Goal: Task Accomplishment & Management: Use online tool/utility

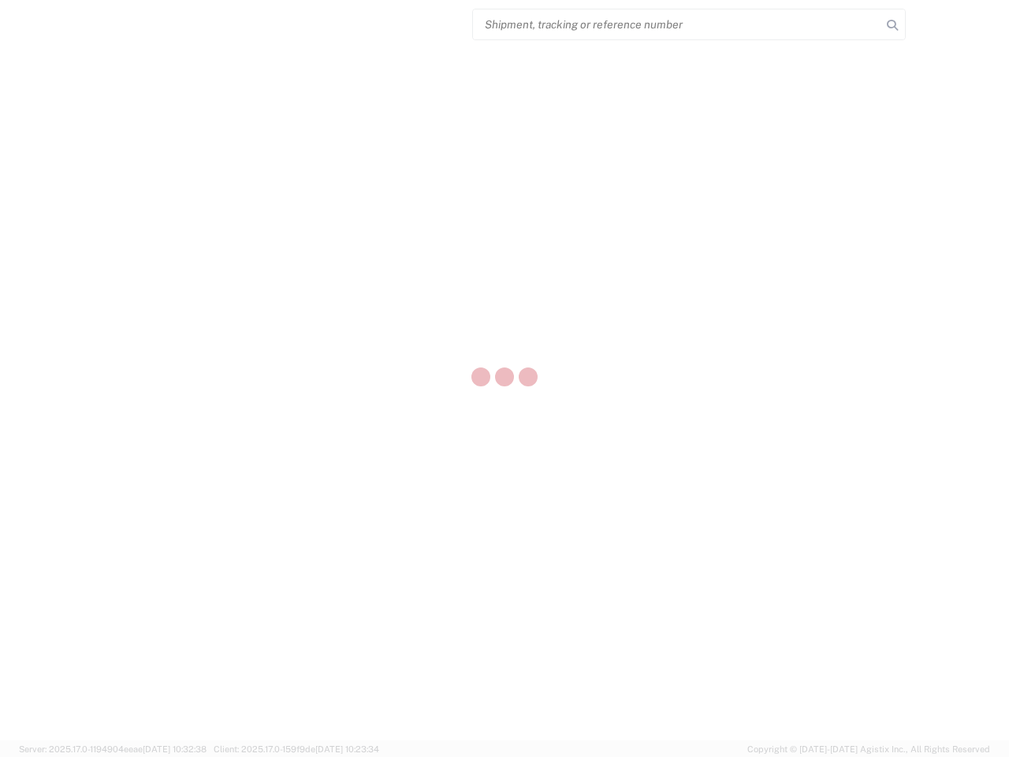
select select "US"
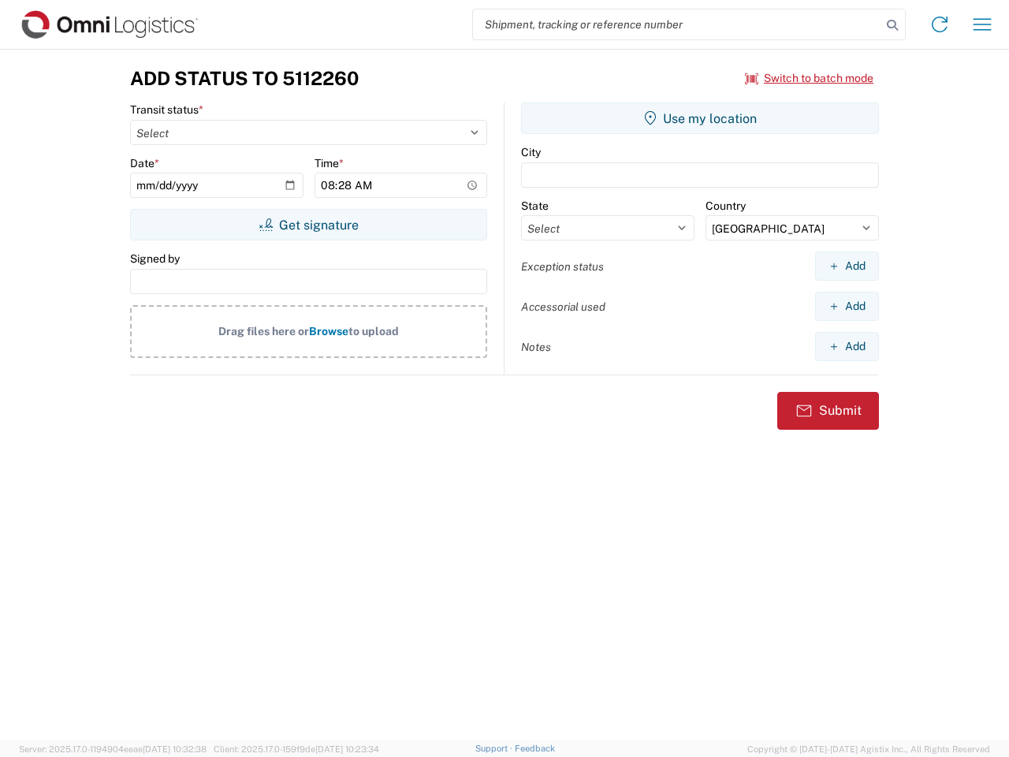
click at [677, 24] on input "search" at bounding box center [677, 24] width 408 height 30
click at [893, 25] on icon at bounding box center [893, 25] width 22 height 22
click at [940, 24] on icon at bounding box center [939, 24] width 25 height 25
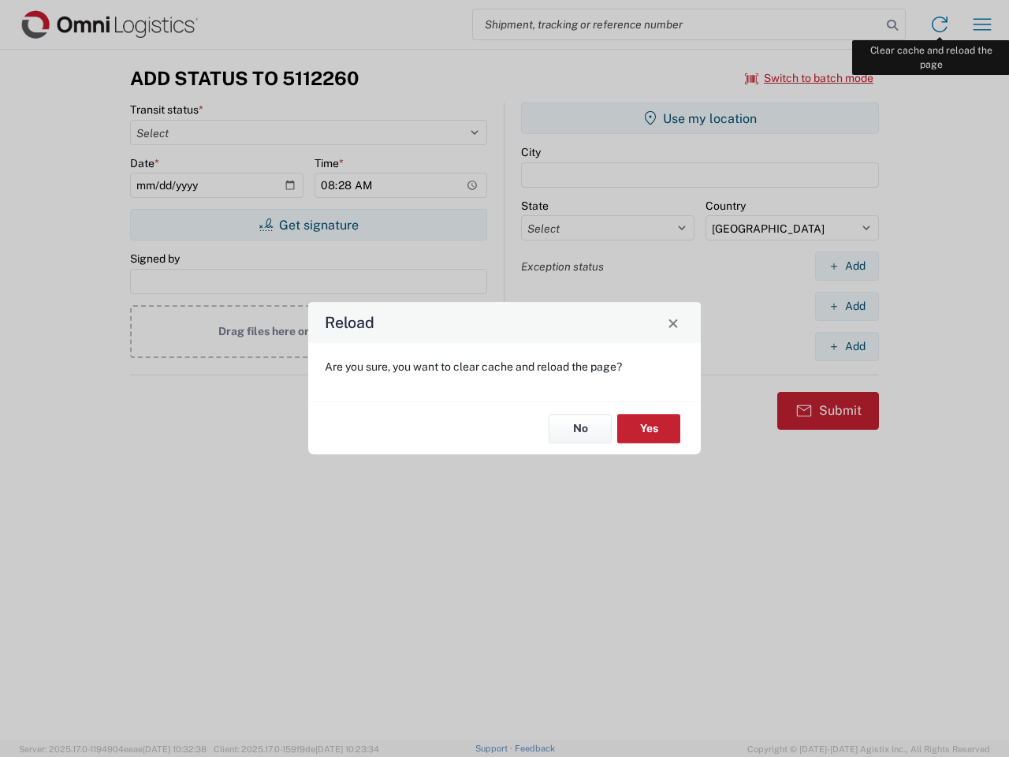
click at [983, 24] on div "Reload Are you sure, you want to clear cache and reload the page? No Yes" at bounding box center [504, 378] width 1009 height 757
click at [810, 78] on div "Reload Are you sure, you want to clear cache and reload the page? No Yes" at bounding box center [504, 378] width 1009 height 757
click at [308, 225] on div "Reload Are you sure, you want to clear cache and reload the page? No Yes" at bounding box center [504, 378] width 1009 height 757
click at [700, 118] on div "Reload Are you sure, you want to clear cache and reload the page? No Yes" at bounding box center [504, 378] width 1009 height 757
click at [847, 266] on div "Reload Are you sure, you want to clear cache and reload the page? No Yes" at bounding box center [504, 378] width 1009 height 757
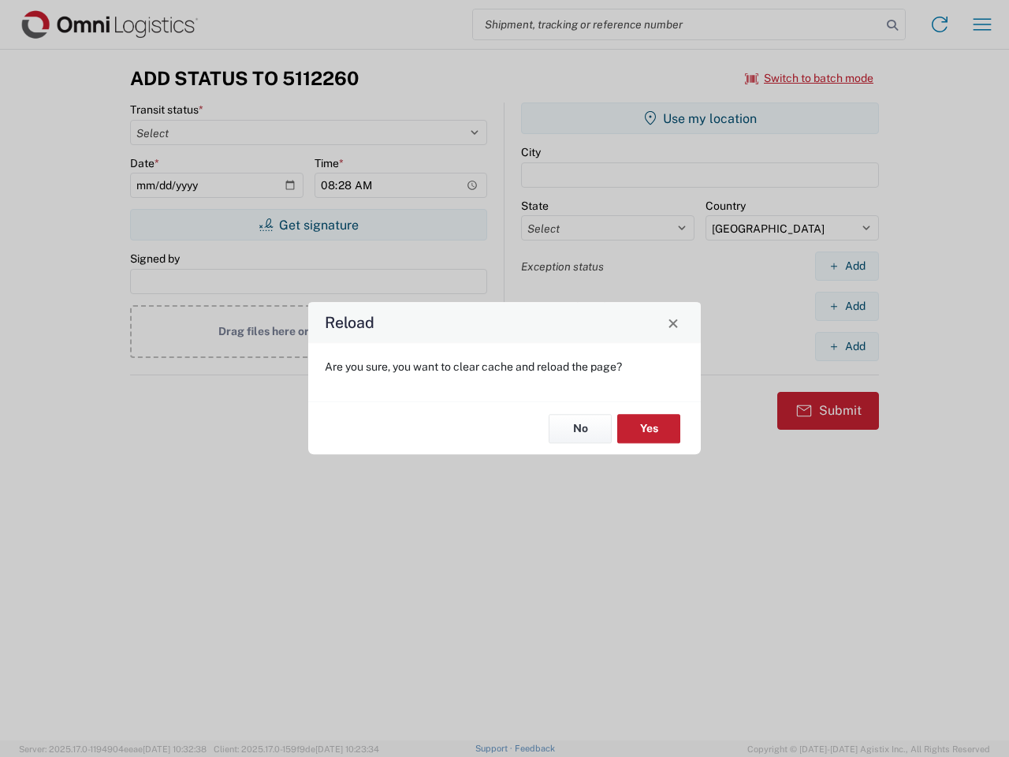
click at [847, 306] on div "Reload Are you sure, you want to clear cache and reload the page? No Yes" at bounding box center [504, 378] width 1009 height 757
click at [847, 346] on div "Reload Are you sure, you want to clear cache and reload the page? No Yes" at bounding box center [504, 378] width 1009 height 757
